Goal: Task Accomplishment & Management: Manage account settings

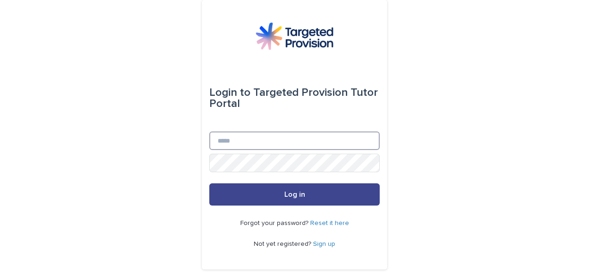
type input "**********"
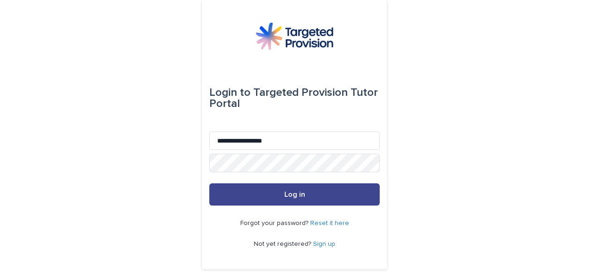
click at [237, 198] on button "Log in" at bounding box center [294, 194] width 170 height 22
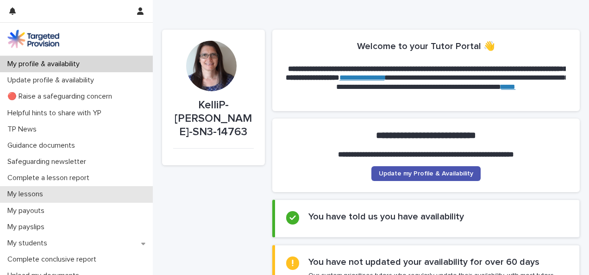
click at [36, 194] on p "My lessons" at bounding box center [27, 194] width 47 height 9
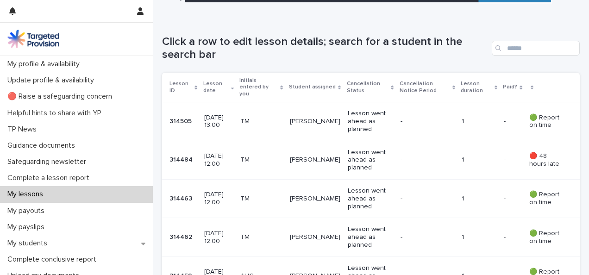
scroll to position [148, 0]
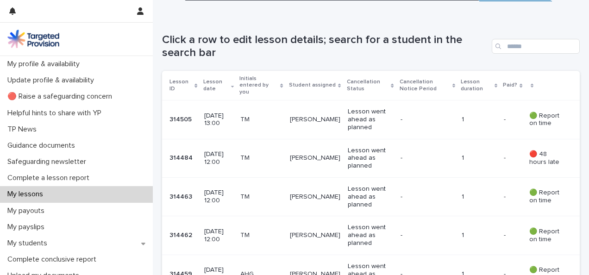
click at [328, 116] on p "[PERSON_NAME]" at bounding box center [315, 120] width 50 height 8
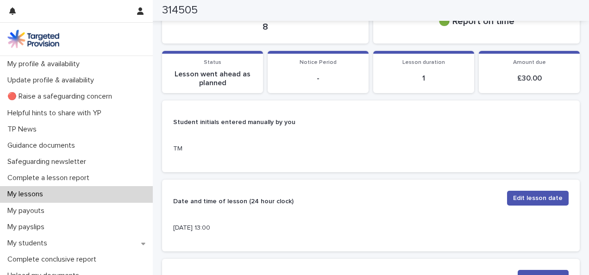
scroll to position [128, 0]
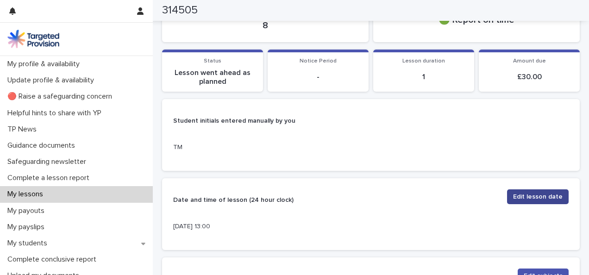
click at [532, 195] on span "Edit lesson date" at bounding box center [538, 196] width 50 height 9
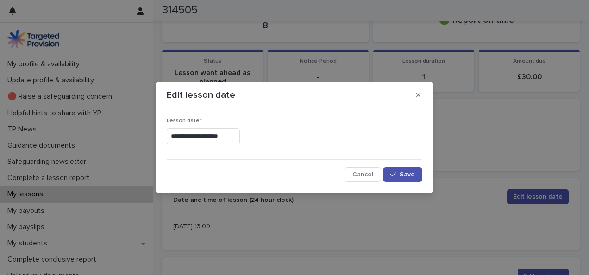
click at [210, 138] on input "**********" at bounding box center [203, 136] width 73 height 16
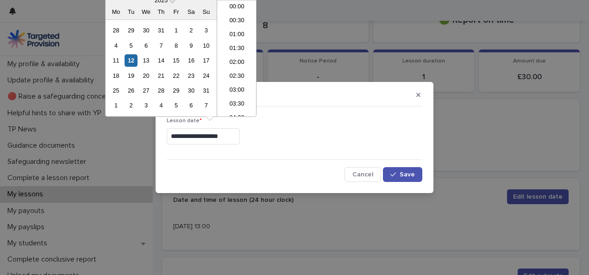
scroll to position [310, 0]
click at [118, 62] on div "11" at bounding box center [116, 60] width 12 height 12
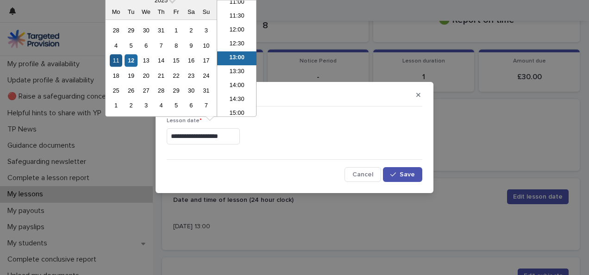
type input "**********"
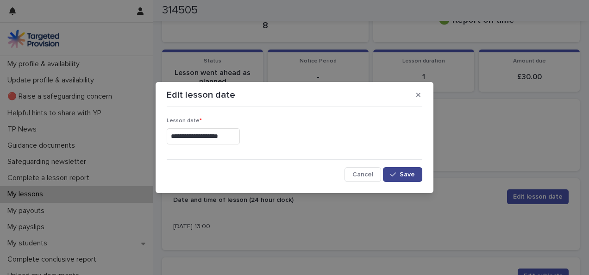
click at [405, 175] on span "Save" at bounding box center [406, 174] width 15 height 6
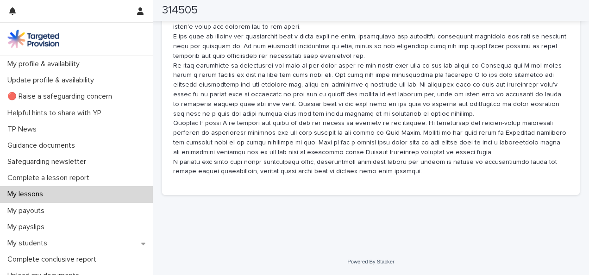
scroll to position [0, 0]
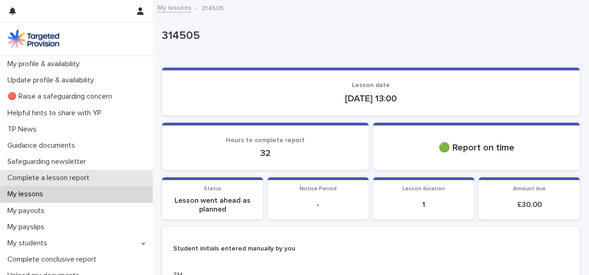
click at [58, 177] on p "Complete a lesson report" at bounding box center [50, 178] width 93 height 9
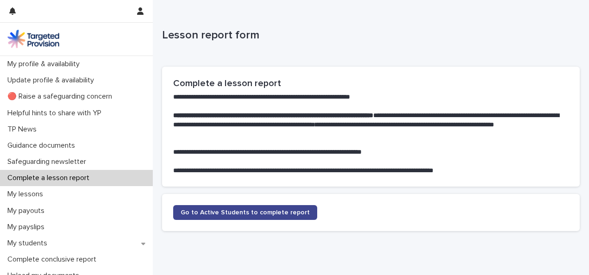
click at [214, 214] on span "Go to Active Students to complete report" at bounding box center [245, 212] width 129 height 6
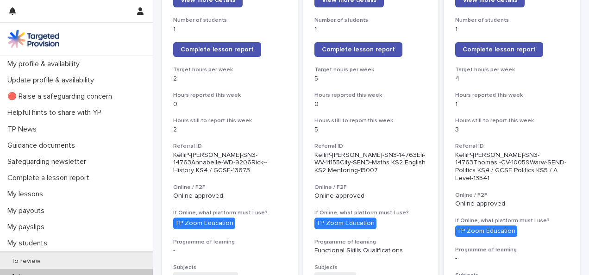
scroll to position [180, 0]
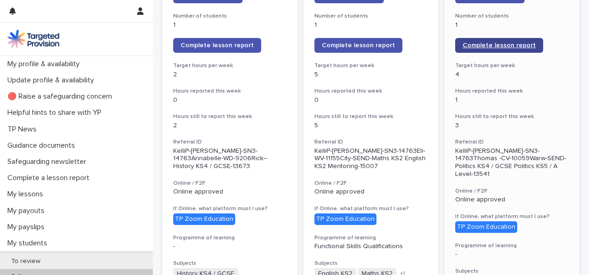
click at [493, 44] on span "Complete lesson report" at bounding box center [498, 45] width 73 height 6
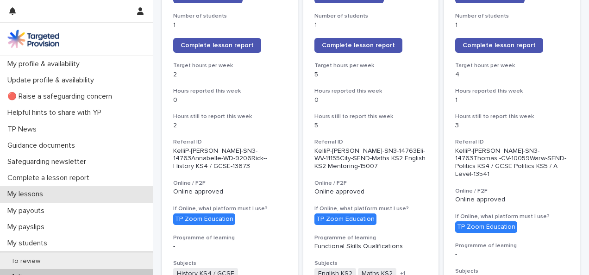
click at [32, 197] on p "My lessons" at bounding box center [27, 194] width 47 height 9
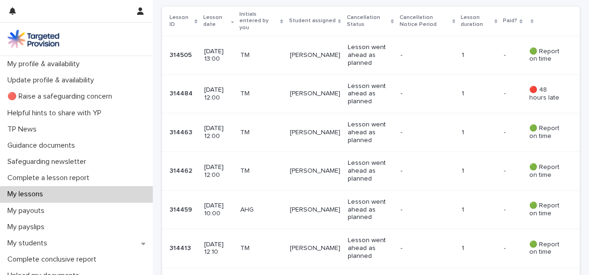
scroll to position [202, 0]
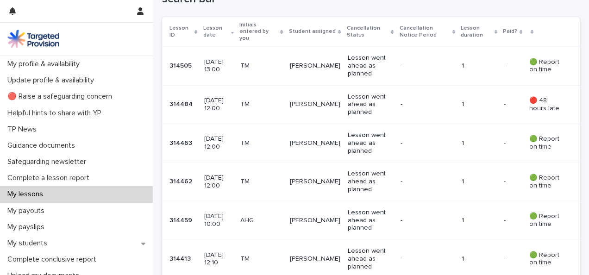
click at [364, 64] on p "Lesson went ahead as planned" at bounding box center [370, 65] width 45 height 23
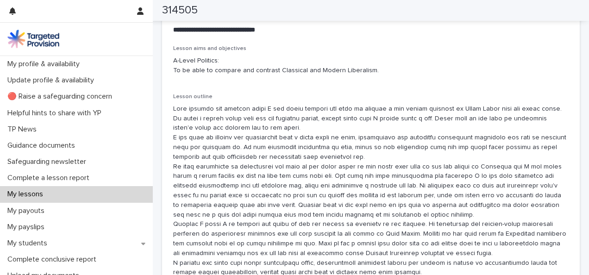
scroll to position [544, 0]
click at [172, 60] on div "Lesson aims and objectives A-Level Politics: To be able to compare and contrast…" at bounding box center [370, 169] width 417 height 250
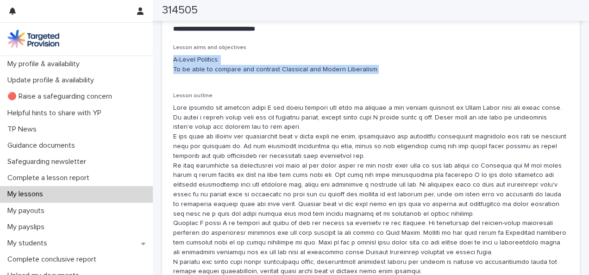
drag, startPoint x: 174, startPoint y: 60, endPoint x: 386, endPoint y: 80, distance: 212.5
click at [386, 80] on div "Lesson aims and objectives A-Level Politics: To be able to compare and contrast…" at bounding box center [370, 62] width 395 height 37
drag, startPoint x: 386, startPoint y: 80, endPoint x: 355, endPoint y: 70, distance: 31.5
copy p "A-Level Politics: To be able to compare and contrast Classical and Modern Liber…"
